Goal: Information Seeking & Learning: Learn about a topic

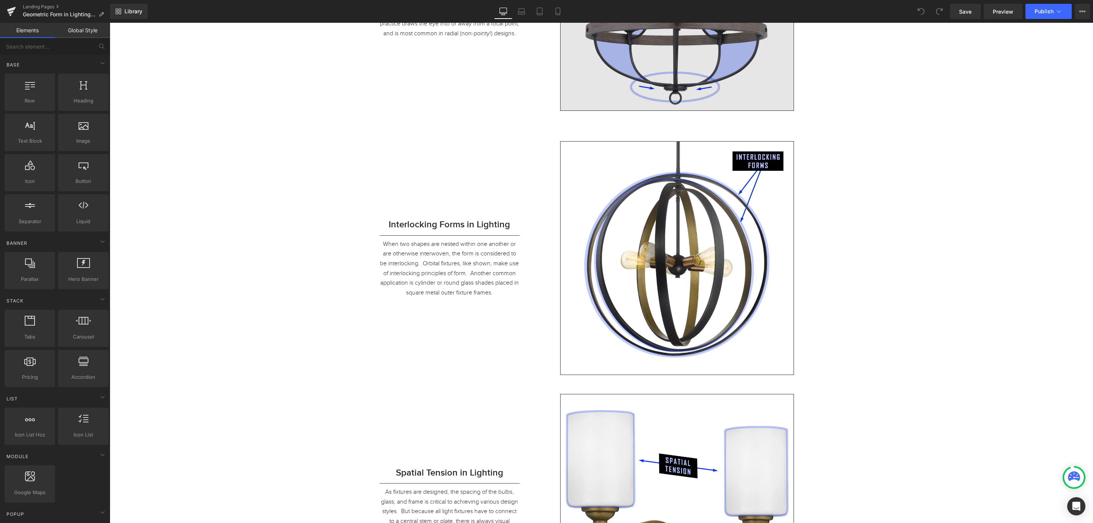
scroll to position [1821, 0]
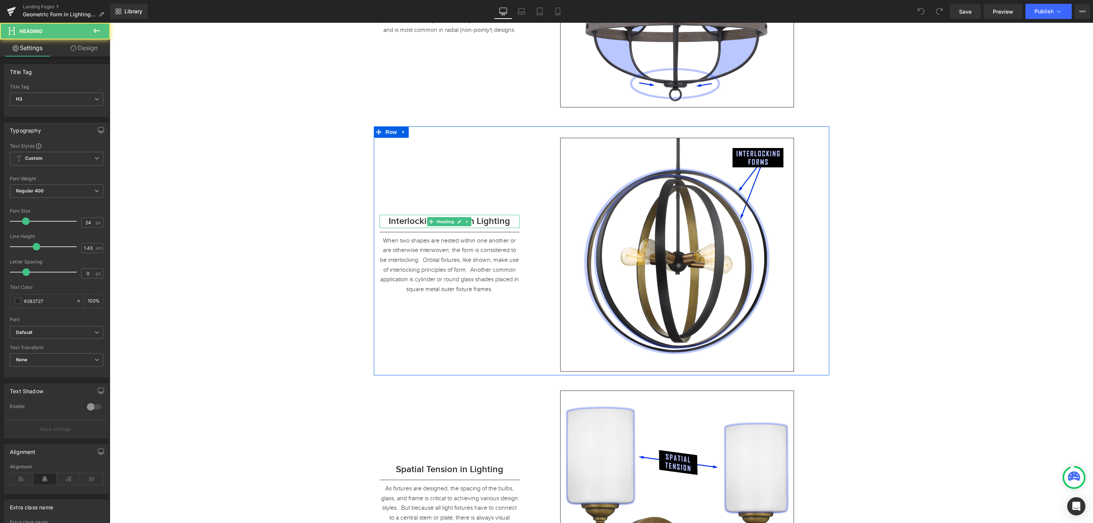
drag, startPoint x: 381, startPoint y: 223, endPoint x: 401, endPoint y: 218, distance: 21.2
click at [401, 218] on h3 "Interlocking Forms in Lighting" at bounding box center [449, 221] width 140 height 13
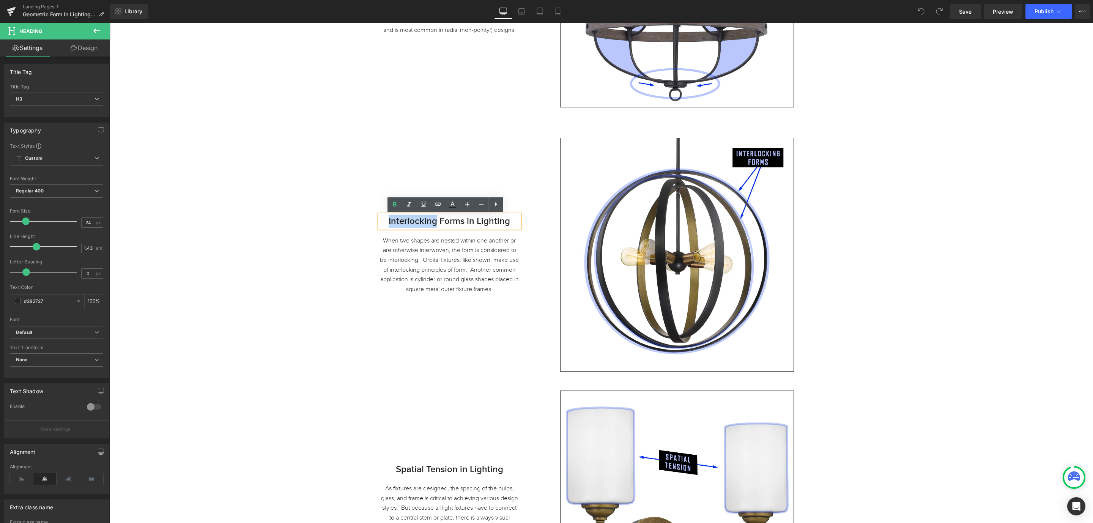
drag, startPoint x: 433, startPoint y: 221, endPoint x: 384, endPoint y: 222, distance: 48.6
click at [384, 222] on h3 "Interlocking Forms in Lighting" at bounding box center [449, 221] width 140 height 13
drag, startPoint x: 433, startPoint y: 223, endPoint x: 384, endPoint y: 222, distance: 49.3
click at [384, 222] on h3 "Interlocking Forms in Lighting" at bounding box center [449, 221] width 140 height 13
copy h3 "Interlocking"
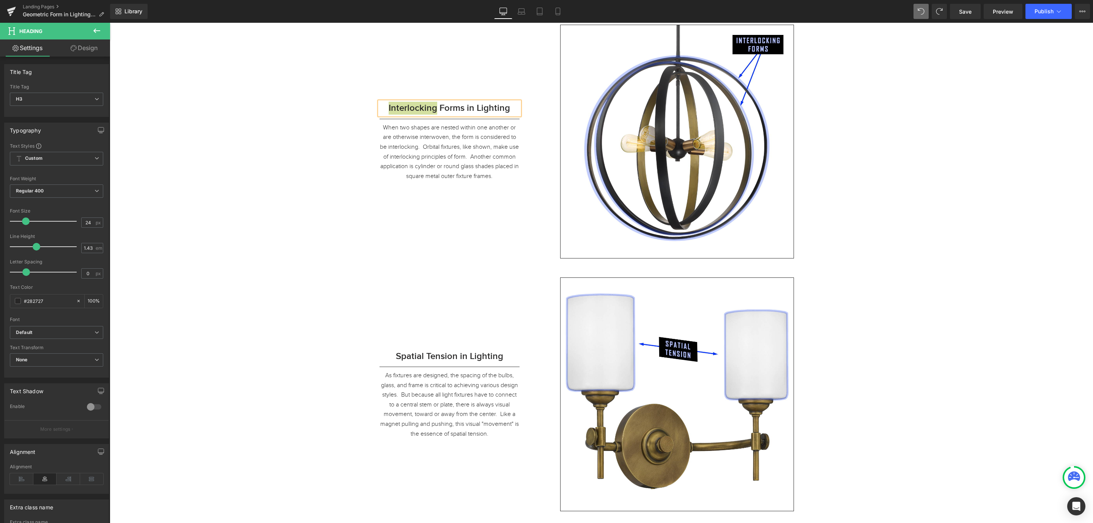
scroll to position [1935, 0]
drag, startPoint x: 430, startPoint y: 356, endPoint x: 391, endPoint y: 356, distance: 39.1
click at [435, 356] on span "Heading" at bounding box center [445, 355] width 20 height 9
click at [391, 356] on h3 "Spatial Tension in Lighting" at bounding box center [449, 355] width 140 height 13
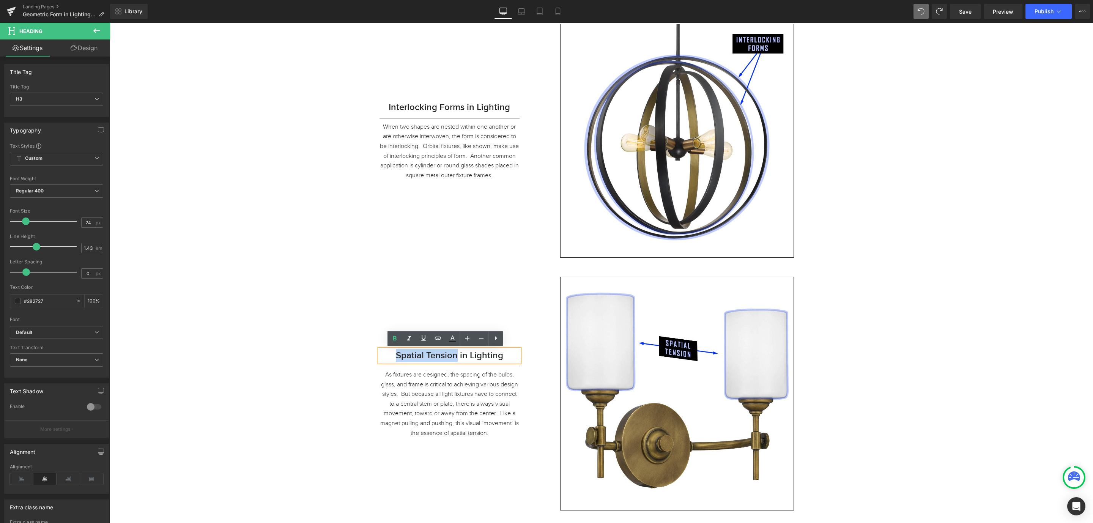
drag, startPoint x: 391, startPoint y: 356, endPoint x: 452, endPoint y: 357, distance: 60.7
click at [452, 357] on h3 "Spatial Tension in Lighting" at bounding box center [449, 355] width 140 height 13
copy h3 "Spatial Tension"
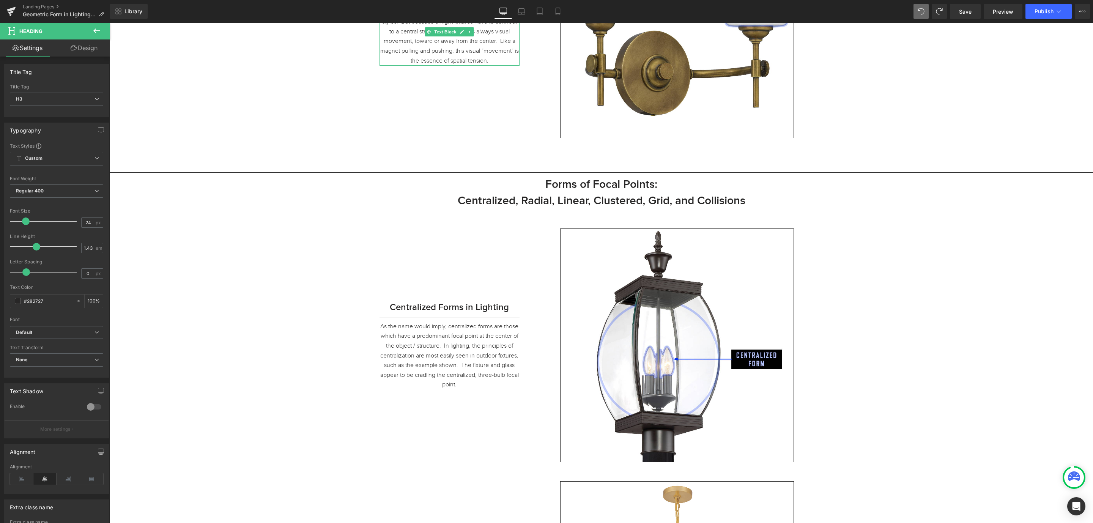
scroll to position [2334, 0]
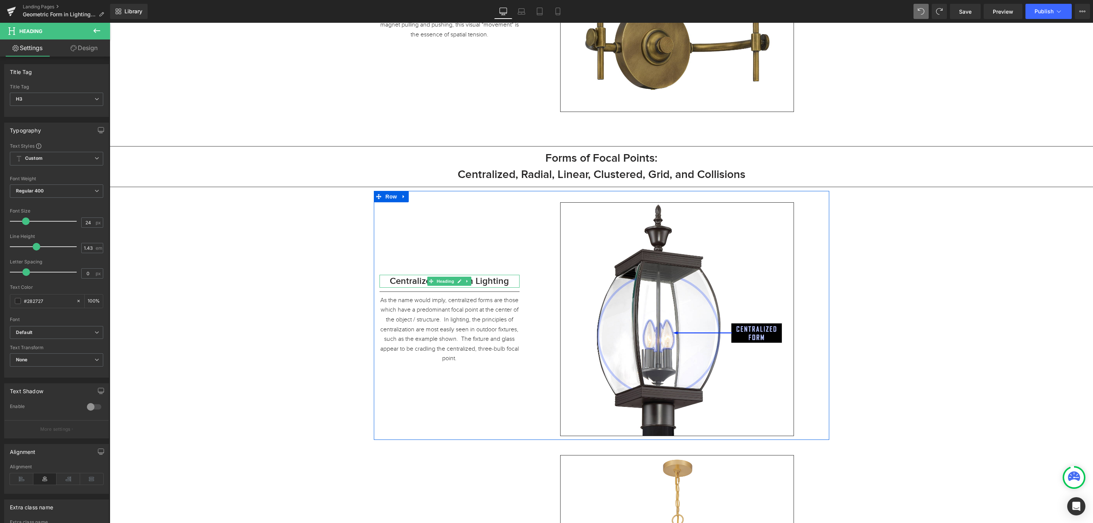
click at [383, 283] on h3 "Centralized Forms in Lighting" at bounding box center [449, 281] width 140 height 13
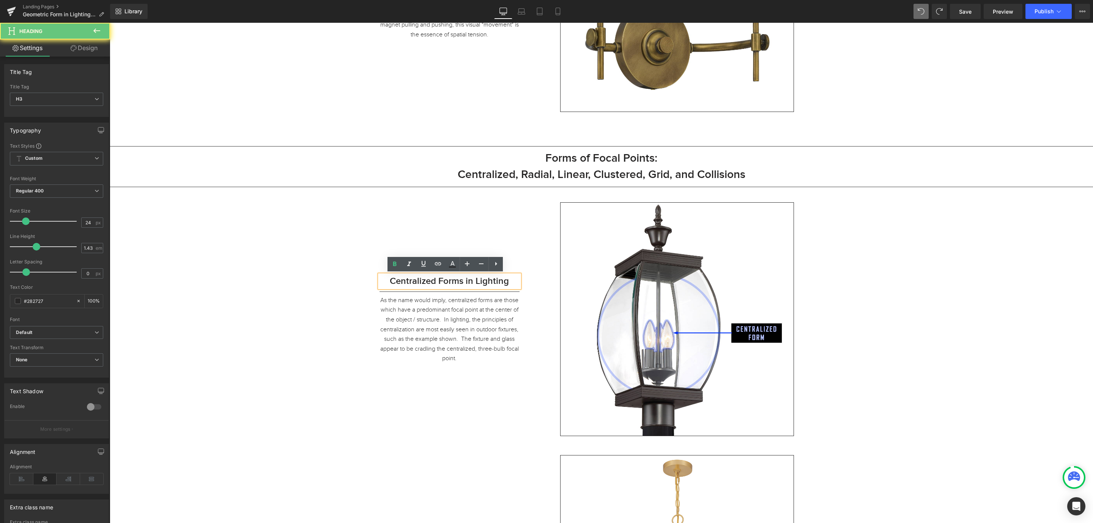
click at [383, 280] on h3 "Centralized Forms in Lighting" at bounding box center [449, 281] width 140 height 13
drag, startPoint x: 383, startPoint y: 280, endPoint x: 457, endPoint y: 279, distance: 74.0
click at [457, 279] on h3 "Centralized Forms in Lighting" at bounding box center [449, 281] width 140 height 13
copy h3 "Centralized Forms"
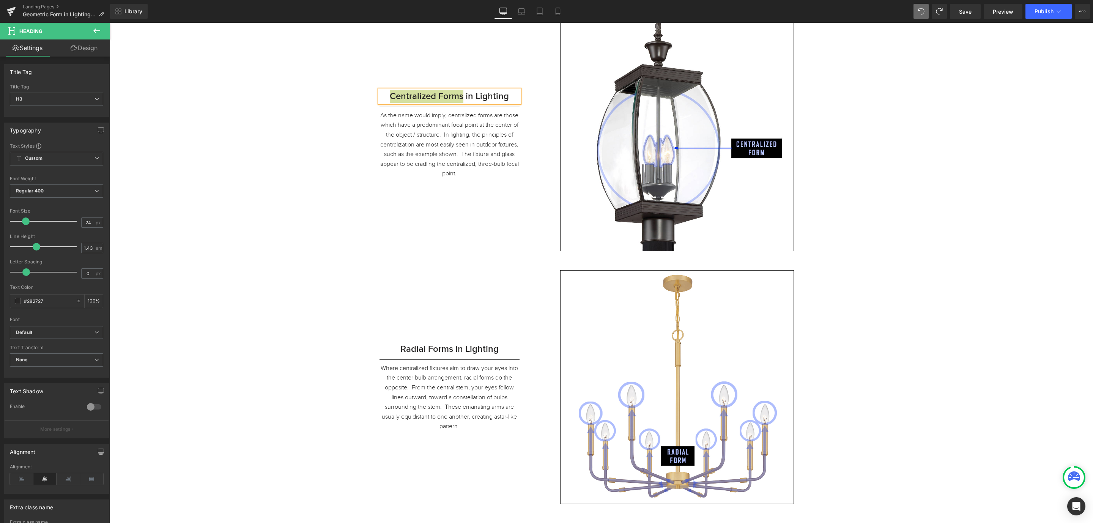
scroll to position [2561, 0]
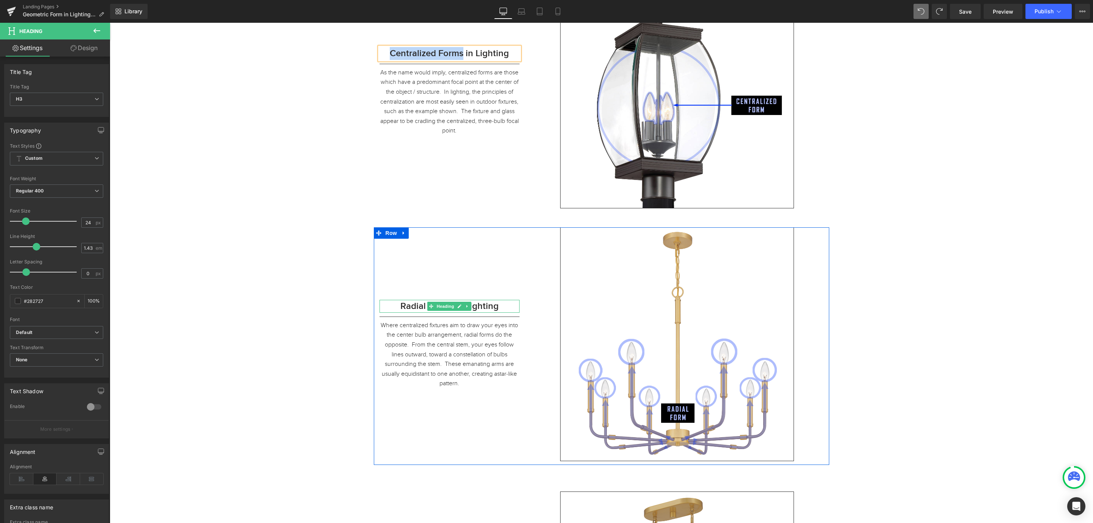
click at [395, 305] on h3 "Radial Forms in Lighting" at bounding box center [449, 306] width 140 height 13
click at [397, 308] on h3 "Radial Forms in Lighting" at bounding box center [449, 306] width 140 height 13
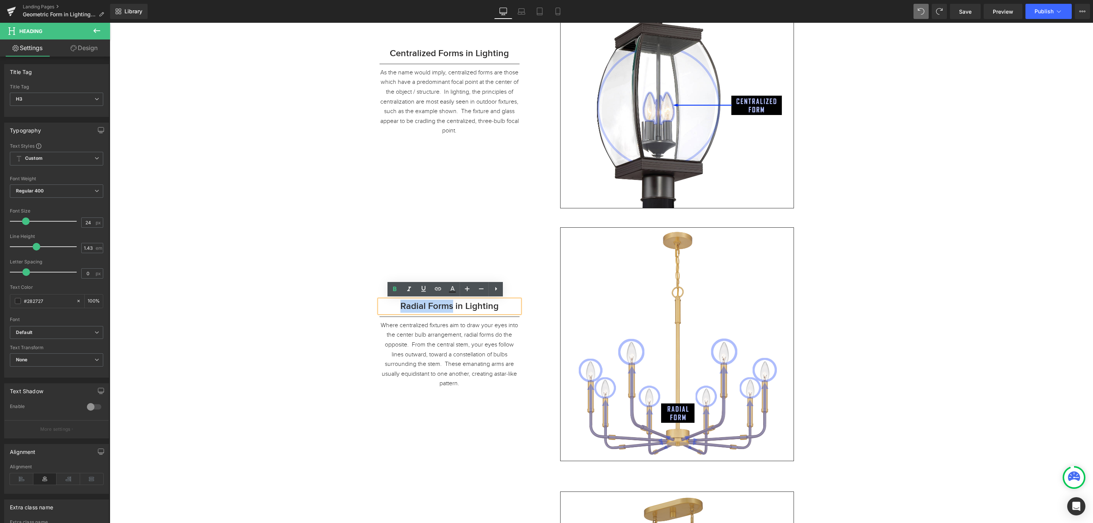
drag, startPoint x: 397, startPoint y: 308, endPoint x: 449, endPoint y: 306, distance: 52.4
click at [449, 306] on h3 "Radial Forms in Lighting" at bounding box center [449, 306] width 140 height 13
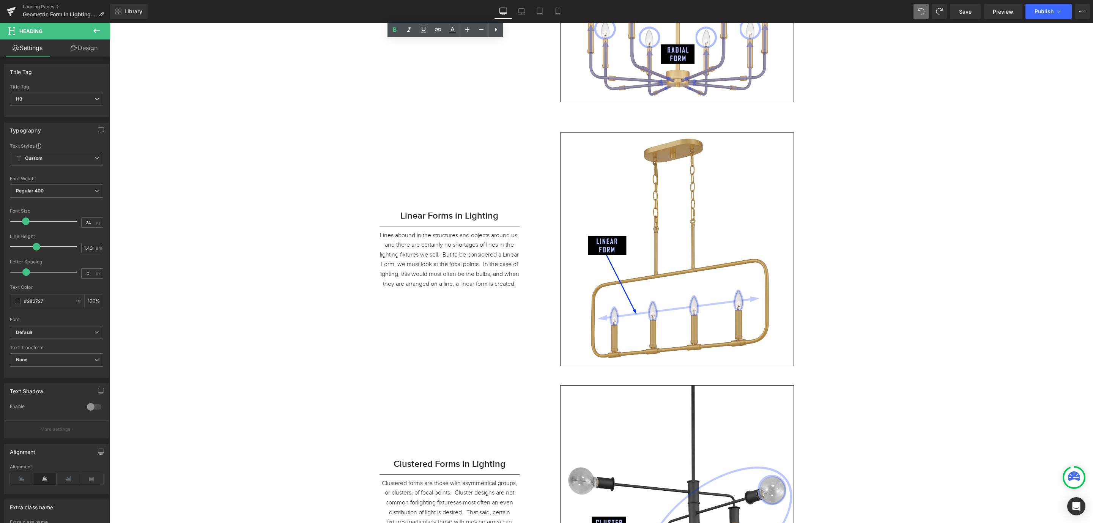
scroll to position [2960, 0]
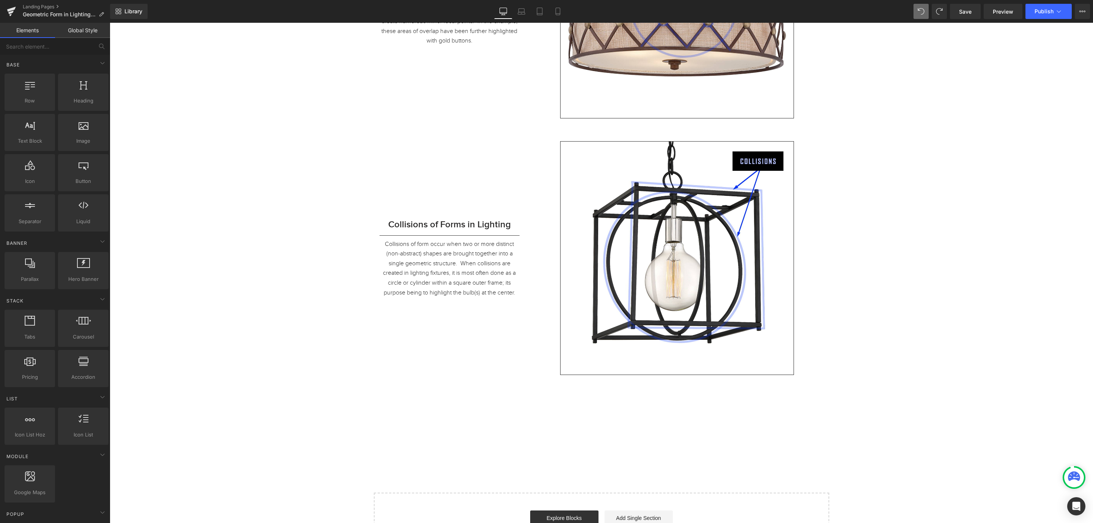
scroll to position [3700, 0]
